Goal: Obtain resource: Obtain resource

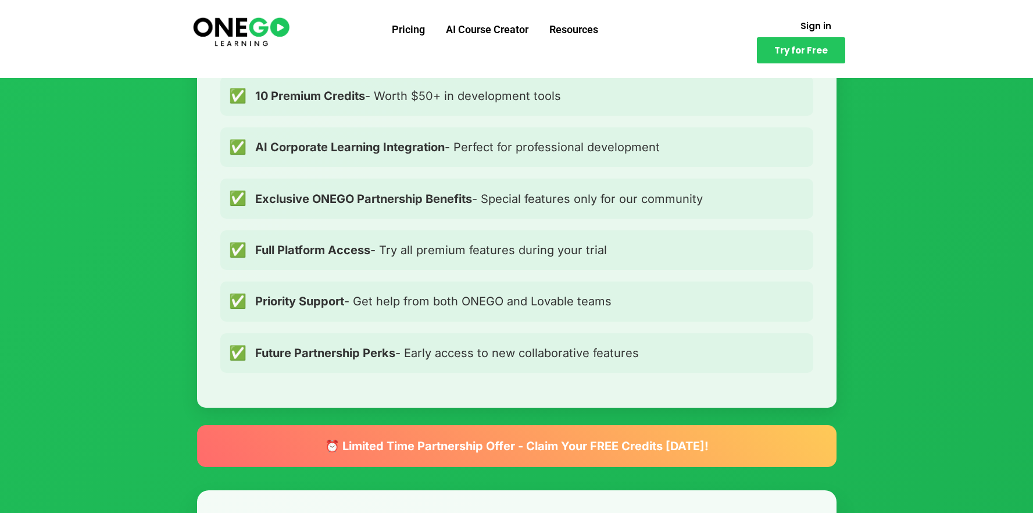
scroll to position [858, 0]
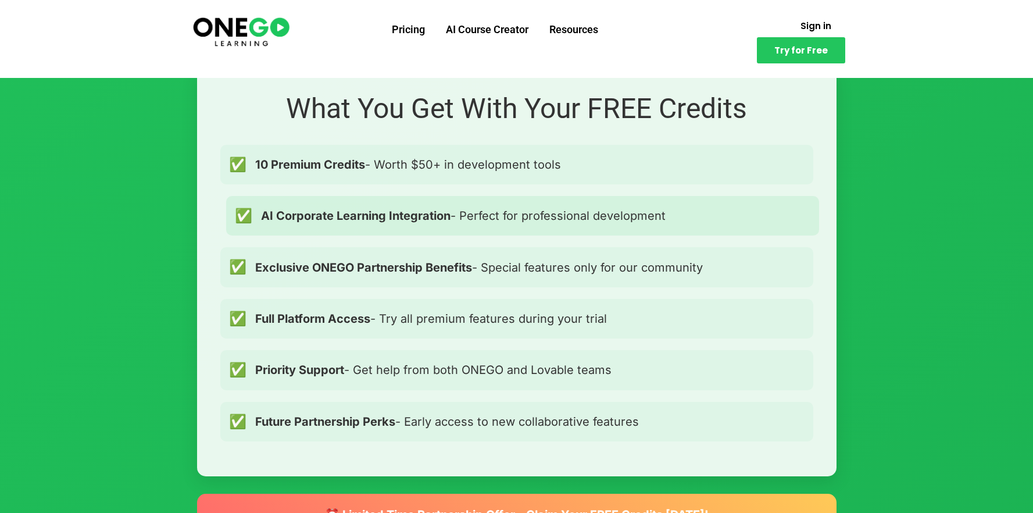
click at [272, 218] on strong "AI Corporate Learning Integration" at bounding box center [355, 216] width 189 height 14
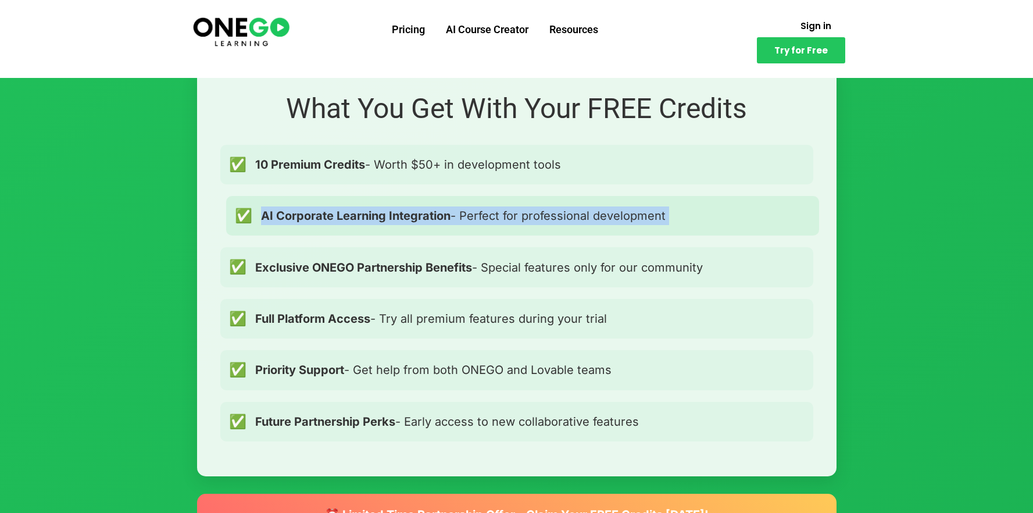
click at [272, 218] on strong "AI Corporate Learning Integration" at bounding box center [355, 216] width 189 height 14
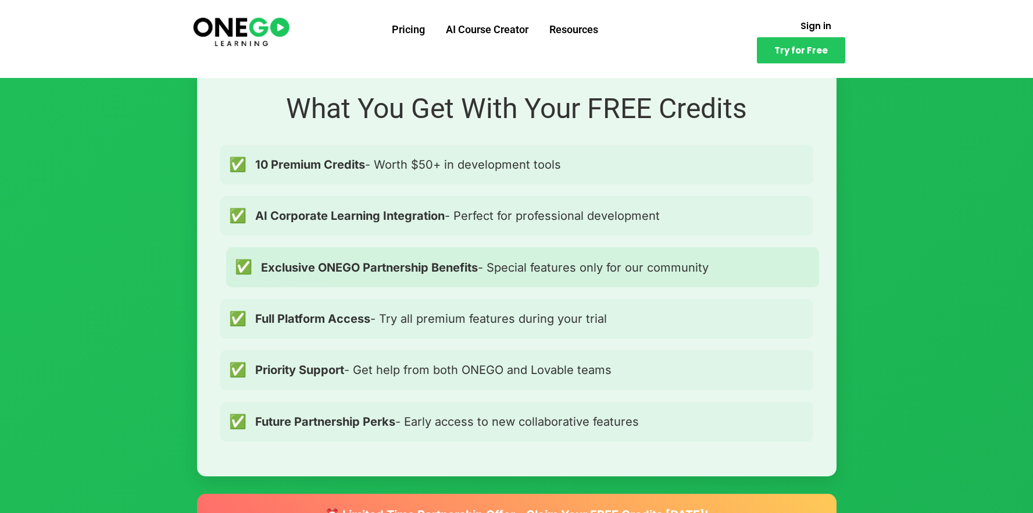
click at [269, 262] on strong "Exclusive ONEGO Partnership Benefits" at bounding box center [369, 267] width 217 height 14
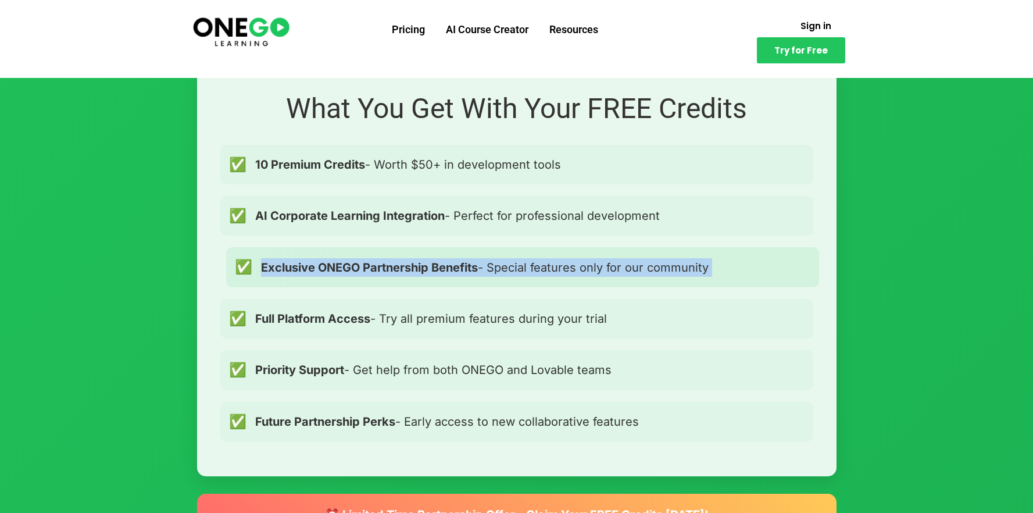
click at [269, 262] on strong "Exclusive ONEGO Partnership Benefits" at bounding box center [369, 267] width 217 height 14
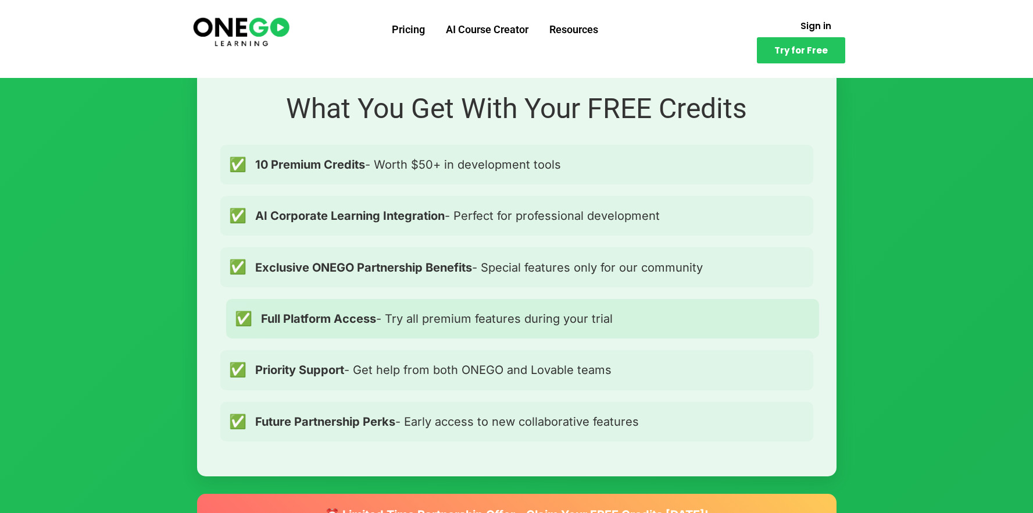
click at [264, 308] on div "✅ Full Platform Access - Try all premium features during your trial" at bounding box center [522, 319] width 593 height 40
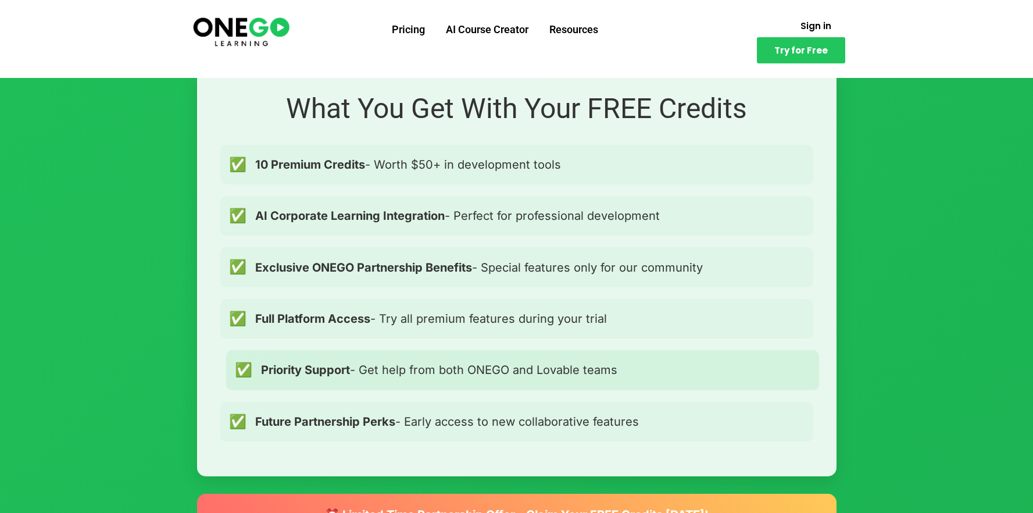
click at [256, 352] on div "✅ Priority Support - Get help from both ONEGO and Lovable teams" at bounding box center [522, 370] width 593 height 40
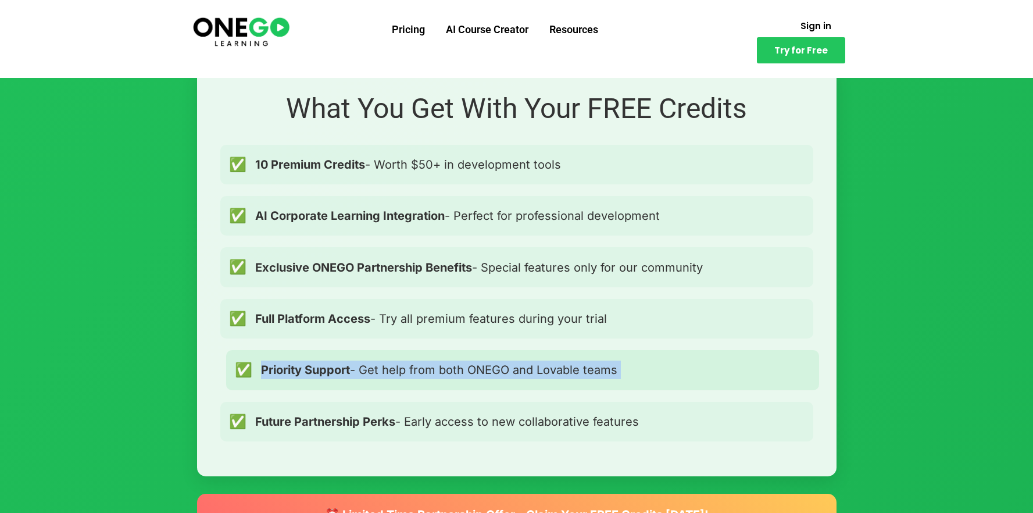
click at [256, 352] on div "✅ Priority Support - Get help from both ONEGO and Lovable teams" at bounding box center [522, 370] width 593 height 40
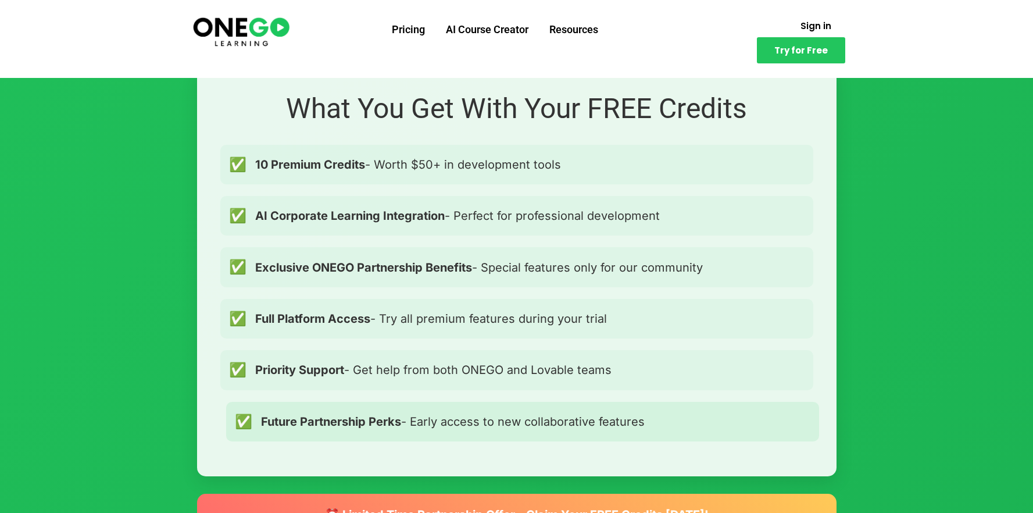
click at [267, 416] on strong "Future Partnership Perks" at bounding box center [331, 421] width 140 height 14
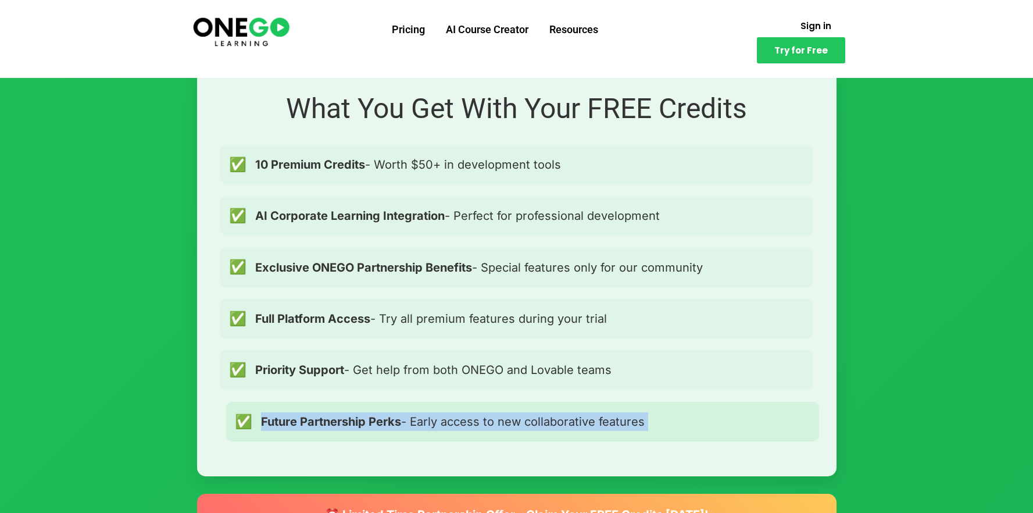
click at [267, 416] on strong "Future Partnership Perks" at bounding box center [331, 421] width 140 height 14
click at [268, 391] on div "What You Get With Your FREE Credits ✅ 10 Premium Credits - Worth $50+ in develo…" at bounding box center [516, 271] width 639 height 409
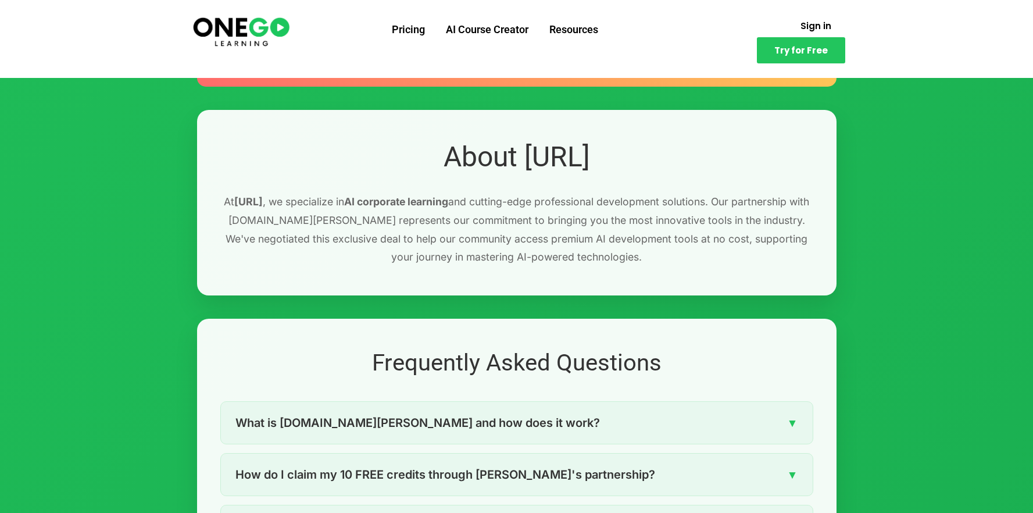
scroll to position [1649, 0]
